Goal: Download file/media: Download file/media

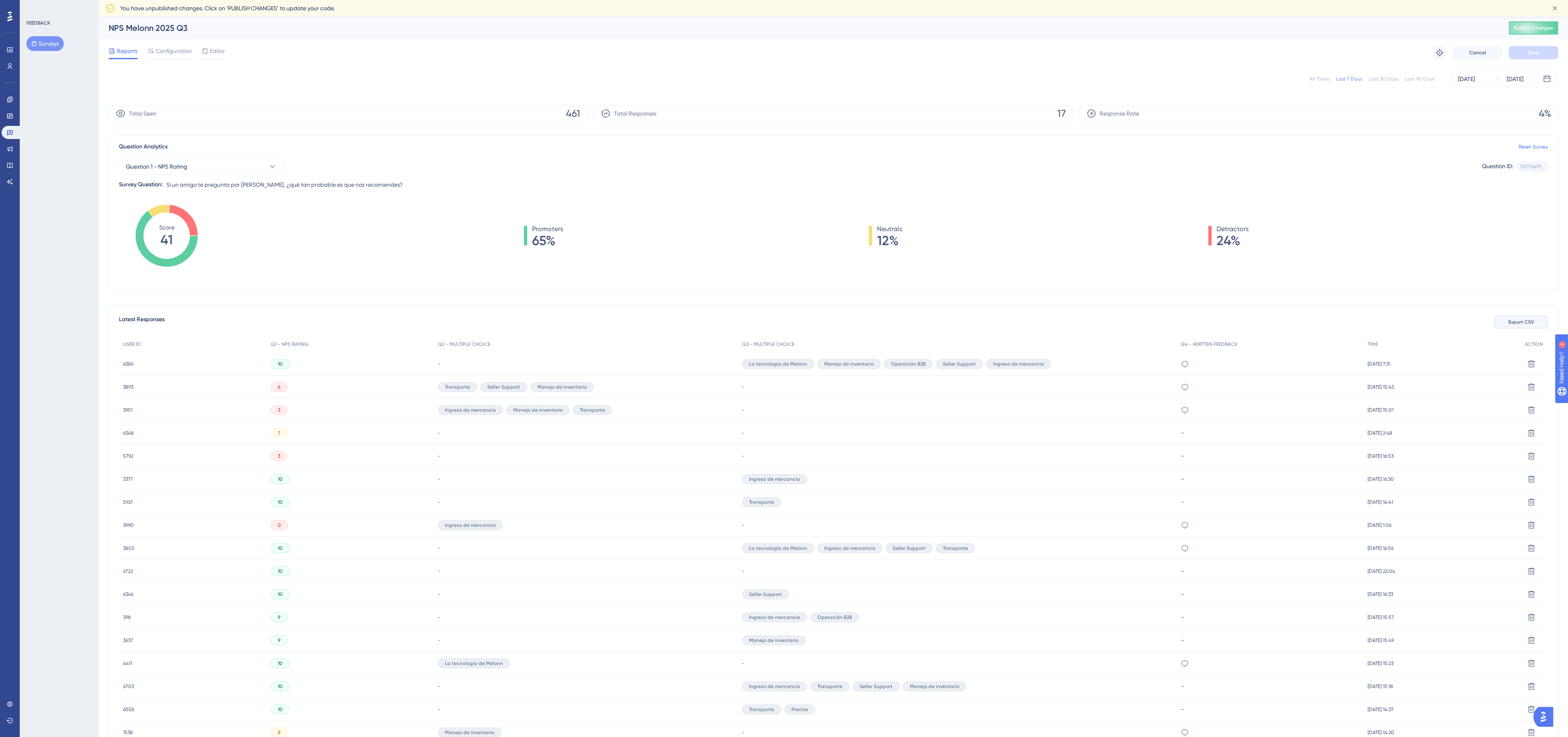
click at [1520, 323] on span "Export CSV" at bounding box center [1521, 322] width 26 height 7
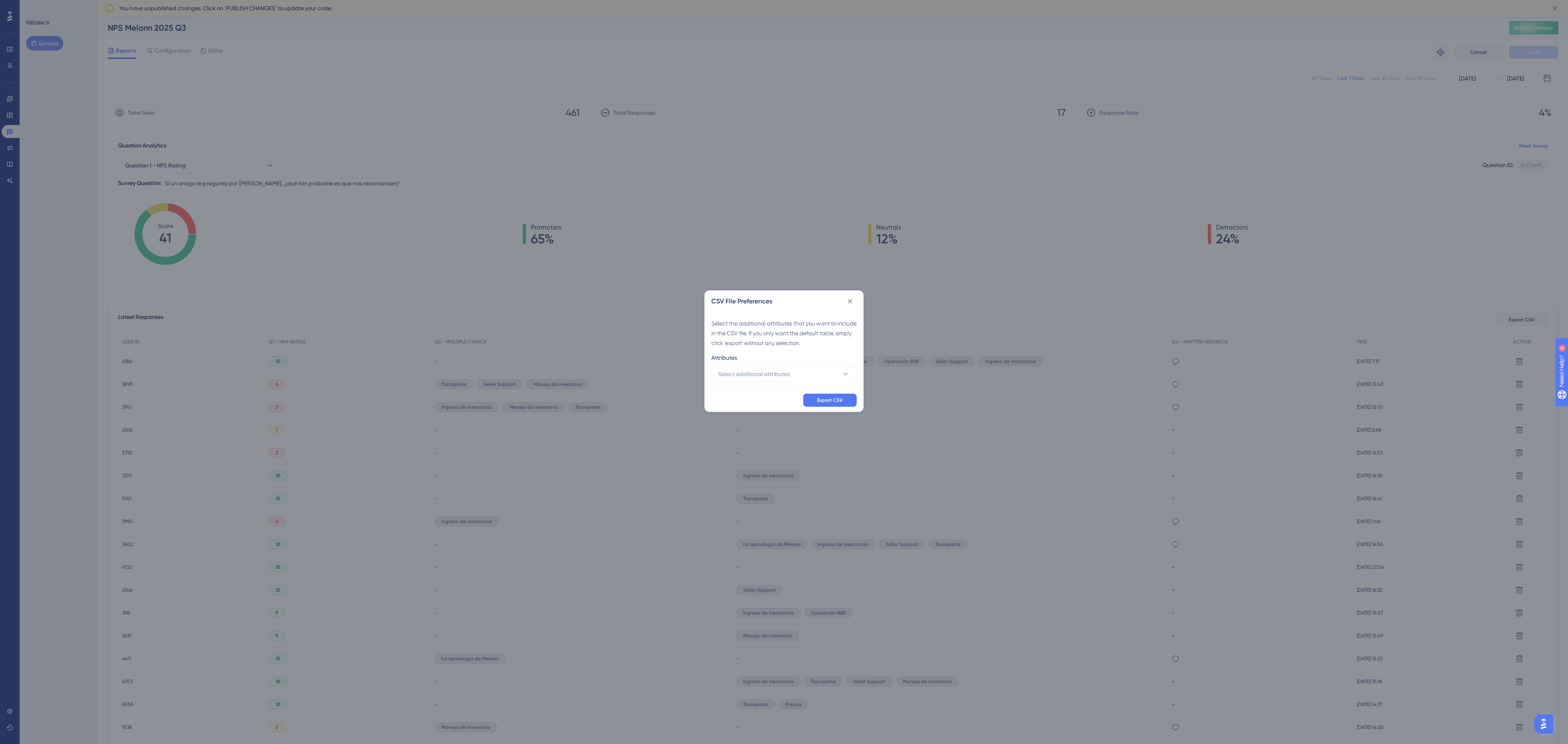
click at [746, 365] on div "Attributes" at bounding box center [784, 359] width 145 height 13
click at [743, 377] on span "Select additional attributes" at bounding box center [754, 374] width 71 height 10
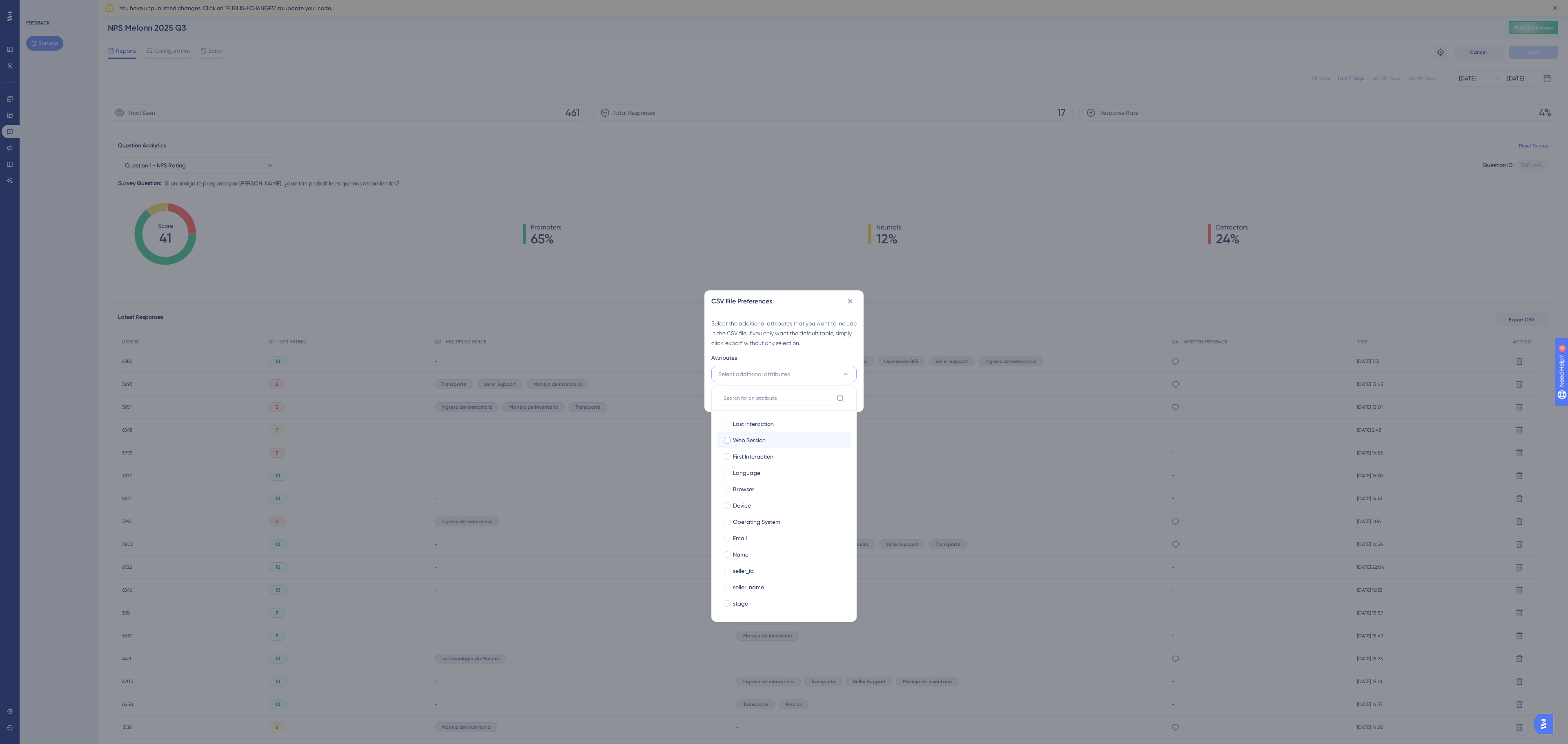
click at [743, 436] on span "Web Session" at bounding box center [749, 440] width 33 height 10
checkbox input "true"
click at [744, 423] on span "Last Interaction" at bounding box center [753, 424] width 41 height 10
checkbox input "true"
click at [743, 461] on span "First Interaction" at bounding box center [753, 457] width 40 height 10
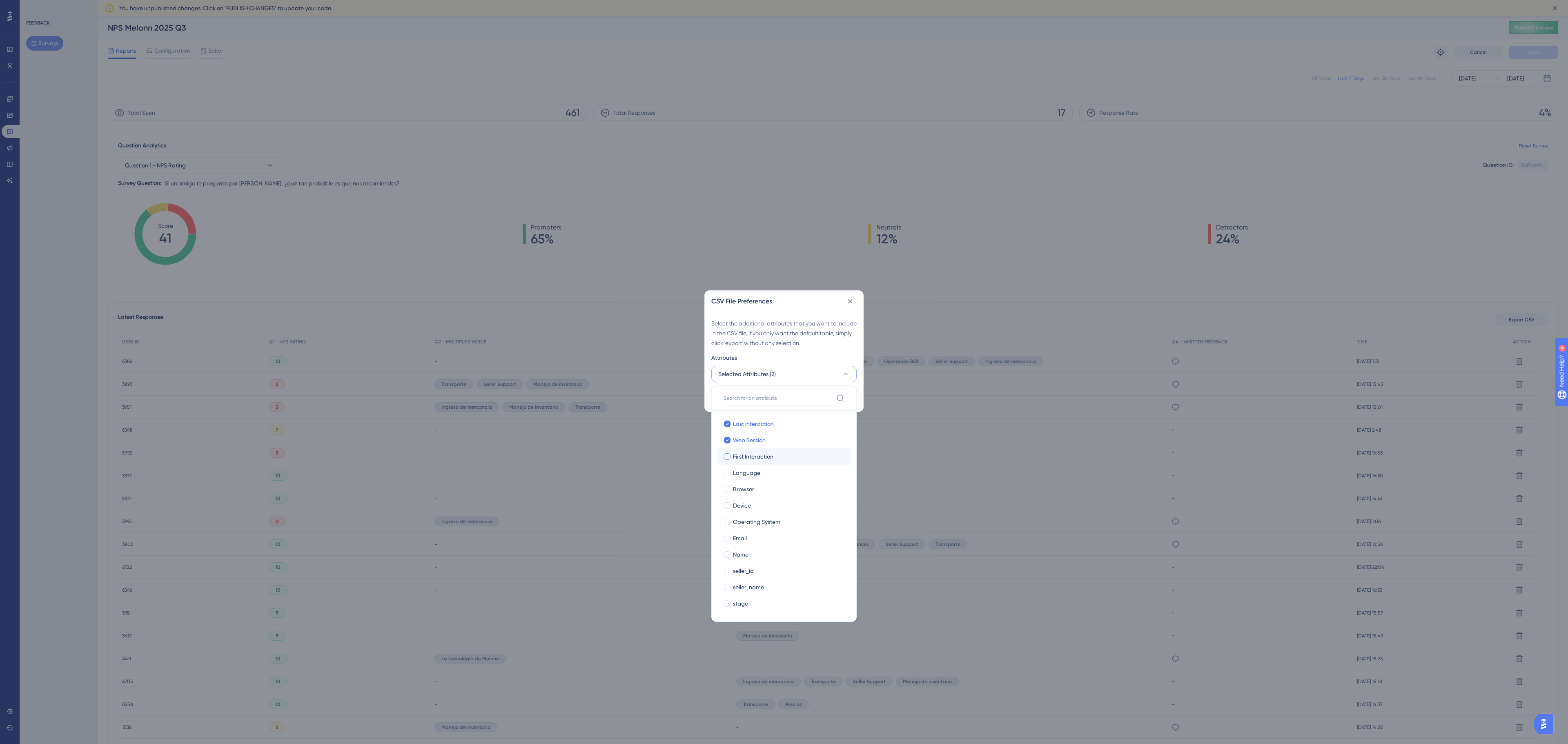
checkbox input "true"
click at [741, 473] on span "Language" at bounding box center [746, 473] width 27 height 10
checkbox input "true"
click at [741, 492] on span "Browser" at bounding box center [743, 490] width 21 height 10
checkbox input "true"
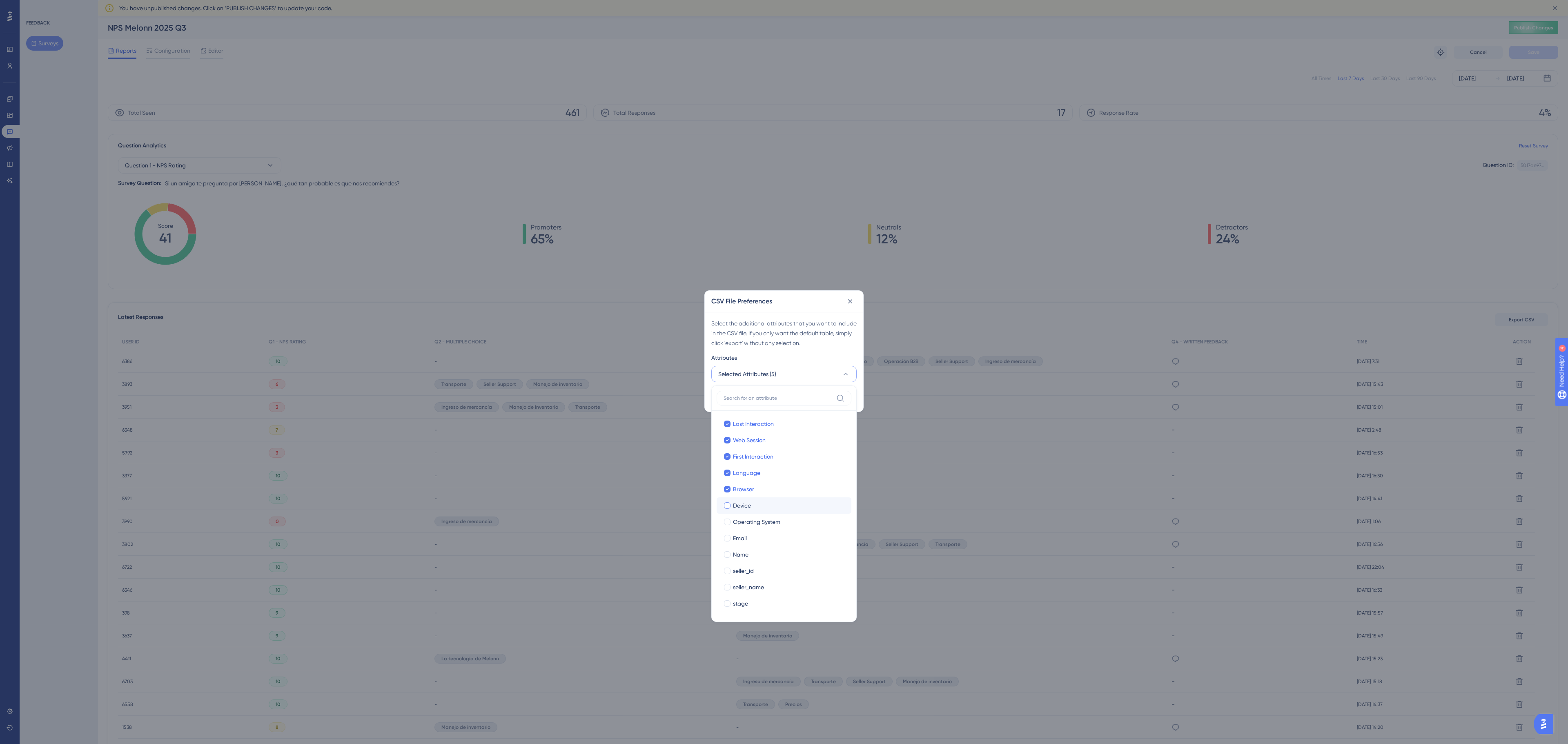
click at [740, 500] on label "Device Device" at bounding box center [783, 505] width 135 height 16
click at [727, 505] on input "Device" at bounding box center [727, 505] width 1 height 1
click at [741, 521] on span "Operating System" at bounding box center [757, 522] width 47 height 10
checkbox input "true"
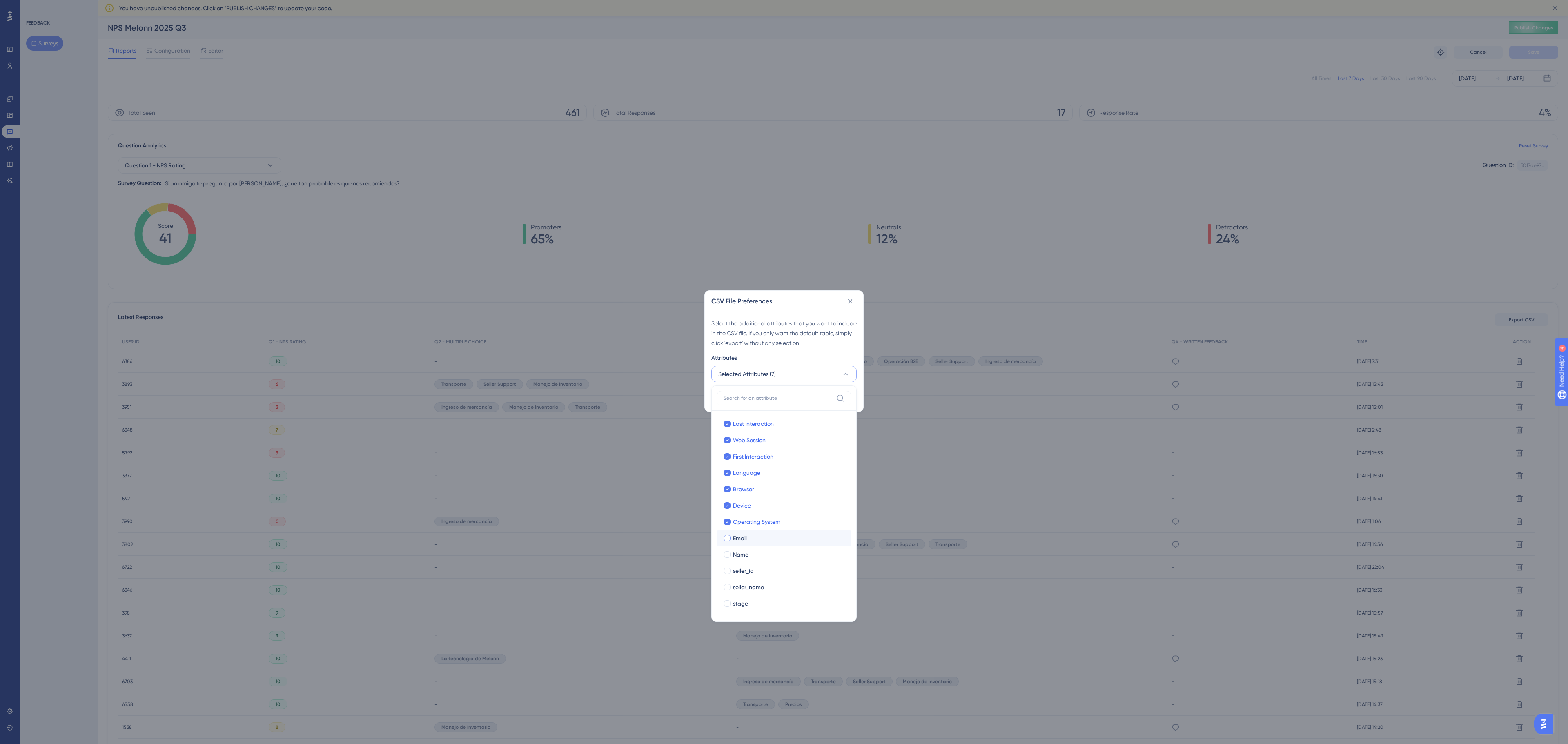
click at [741, 540] on span "Email" at bounding box center [740, 538] width 14 height 10
checkbox input "true"
click at [741, 549] on label "Name Name" at bounding box center [783, 555] width 135 height 16
click at [727, 555] on input "Name" at bounding box center [727, 555] width 1 height 1
click at [741, 569] on span "seller_id" at bounding box center [743, 571] width 21 height 10
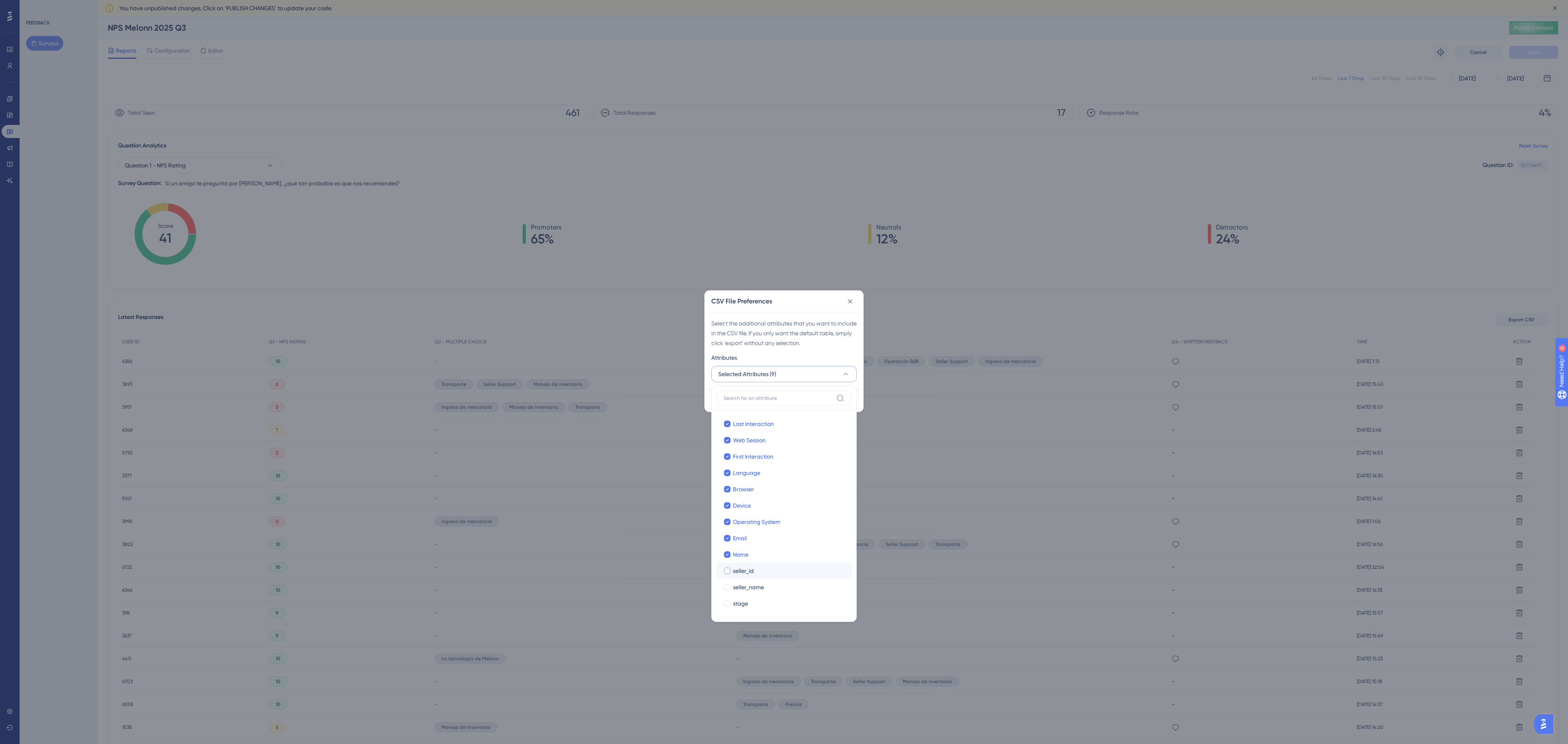
checkbox input "true"
click at [741, 592] on span "seller_name" at bounding box center [748, 588] width 31 height 10
checkbox input "true"
click at [741, 598] on label "stage stage" at bounding box center [783, 603] width 135 height 16
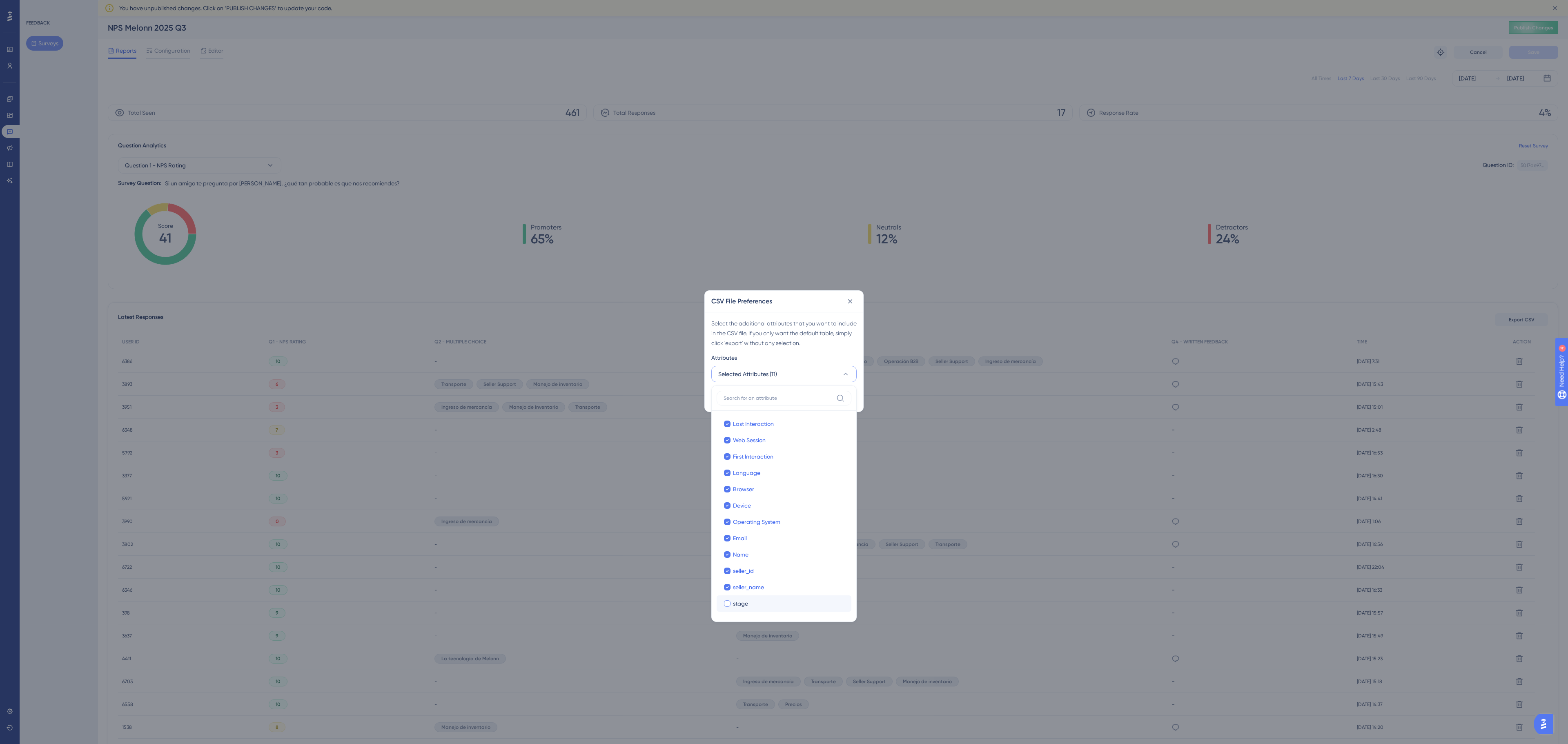
click at [727, 603] on input "stage" at bounding box center [727, 603] width 1 height 1
checkbox input "false"
click at [798, 354] on div "Attributes" at bounding box center [784, 359] width 145 height 13
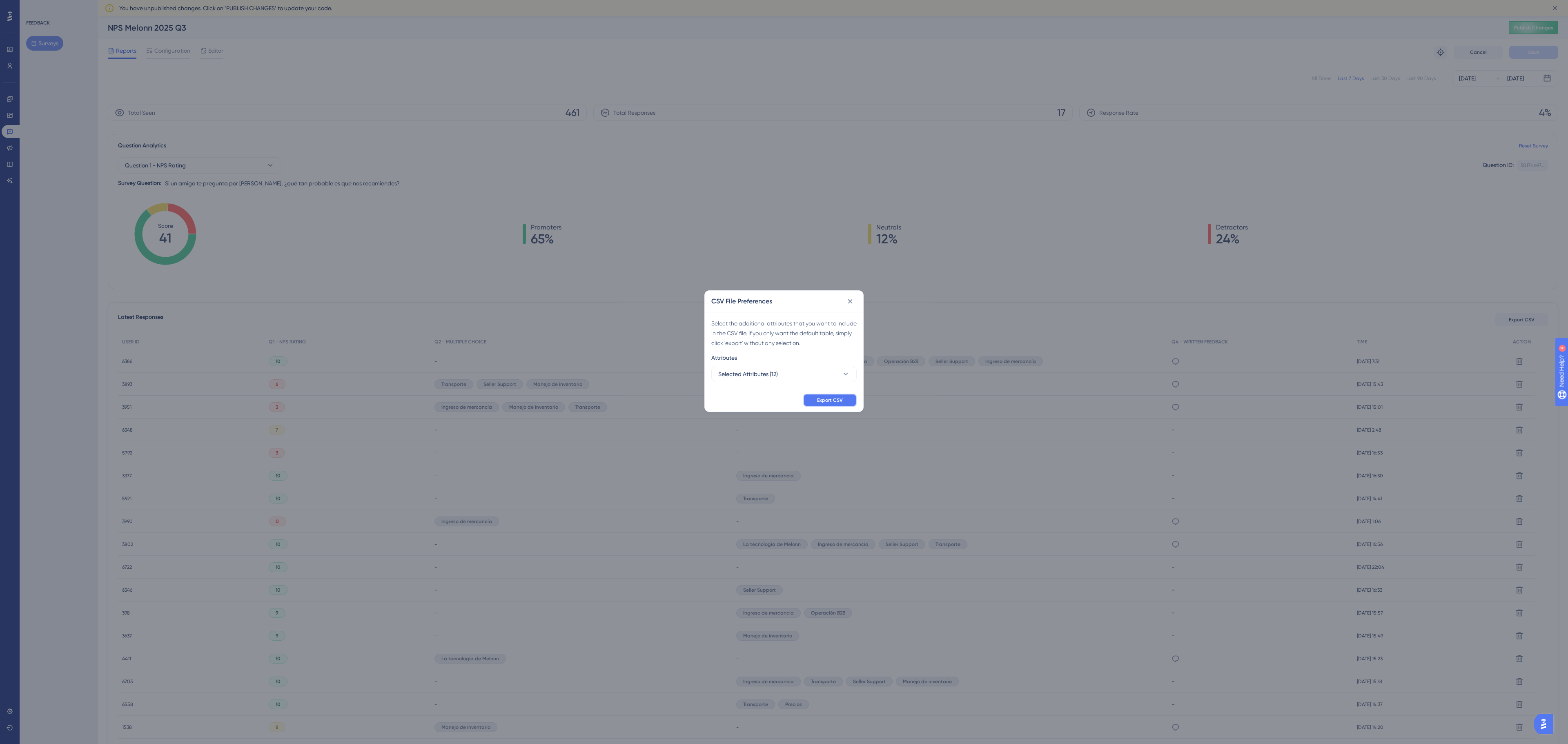
click at [823, 397] on span "Export CSV" at bounding box center [830, 400] width 26 height 7
